Goal: Transaction & Acquisition: Purchase product/service

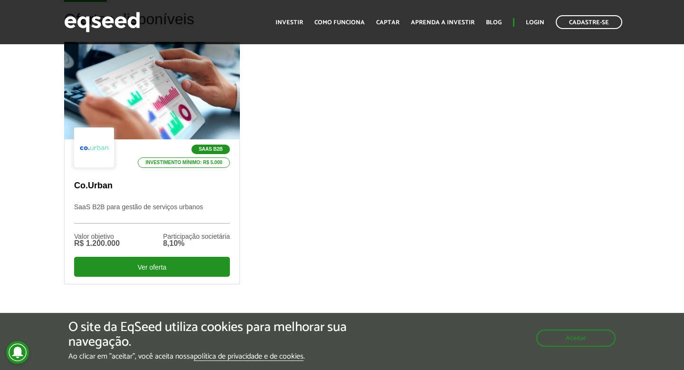
scroll to position [289, 0]
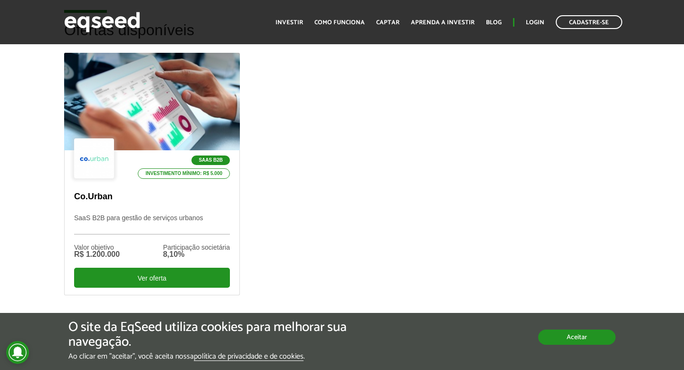
click at [554, 338] on button "Aceitar" at bounding box center [576, 336] width 77 height 15
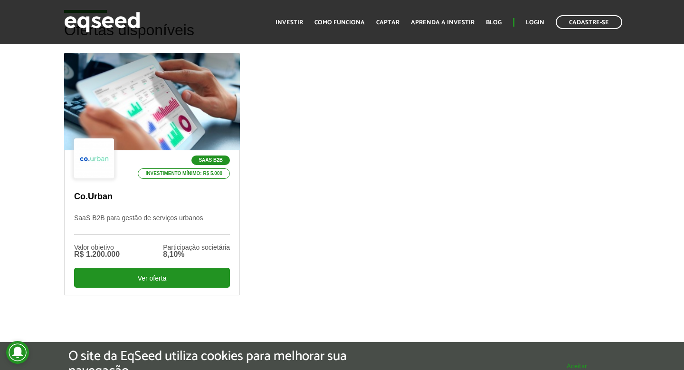
scroll to position [0, 0]
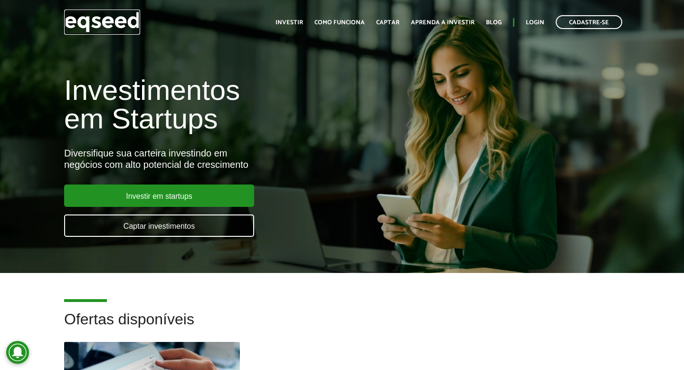
click at [120, 23] on img at bounding box center [102, 22] width 76 height 25
click at [290, 19] on link "Investir" at bounding box center [290, 22] width 28 height 6
